Goal: Transaction & Acquisition: Purchase product/service

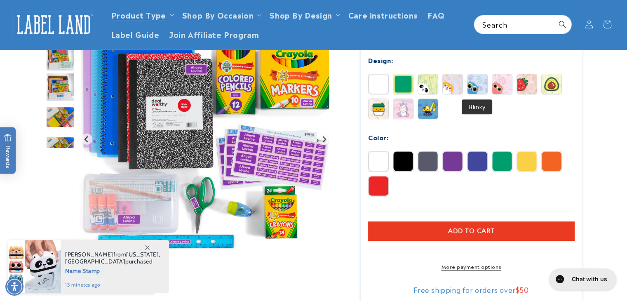
scroll to position [289, 0]
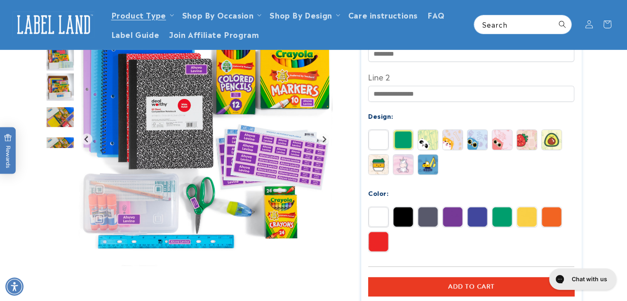
click at [427, 212] on img at bounding box center [428, 217] width 20 height 20
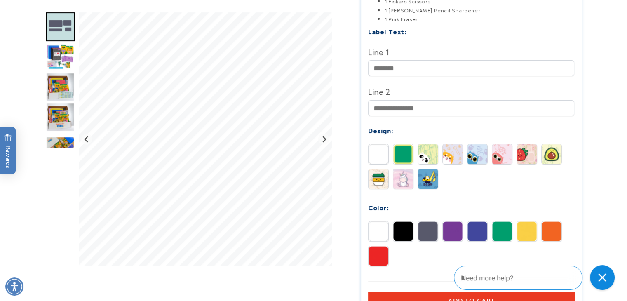
scroll to position [371, 0]
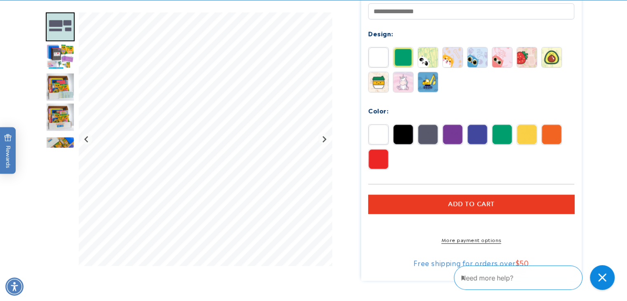
click at [372, 127] on img at bounding box center [379, 135] width 20 height 20
click at [395, 130] on img at bounding box center [403, 135] width 20 height 20
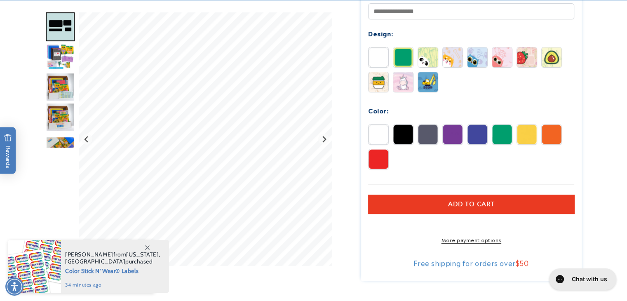
click at [58, 60] on img "Go to slide 3" at bounding box center [60, 56] width 29 height 29
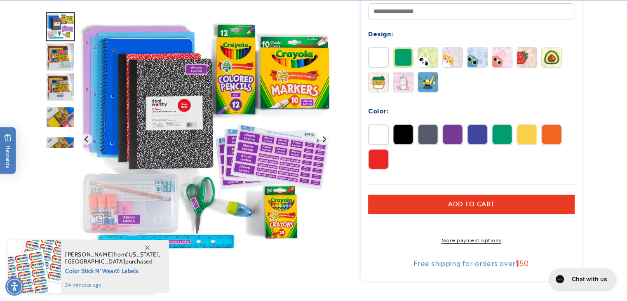
click at [60, 78] on img "Go to slide 5" at bounding box center [60, 87] width 29 height 29
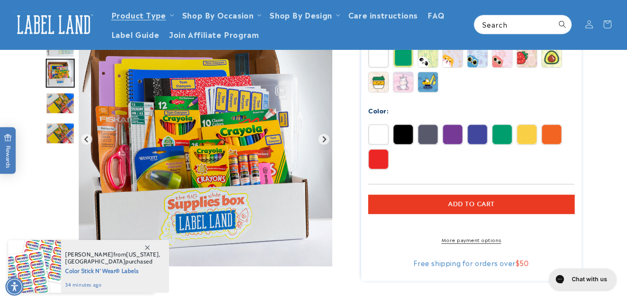
click at [53, 127] on img "Go to slide 7" at bounding box center [60, 133] width 29 height 22
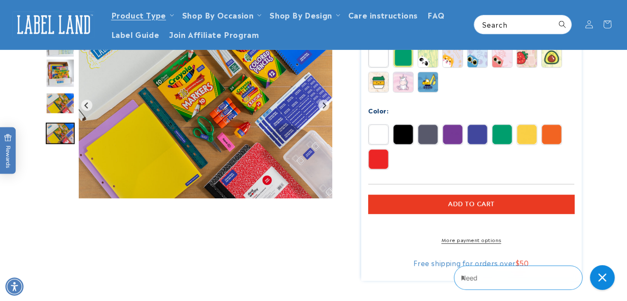
click at [50, 103] on img "Go to slide 6" at bounding box center [60, 102] width 29 height 21
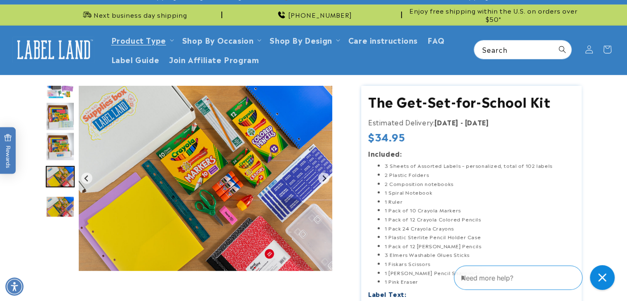
scroll to position [0, 0]
